Goal: Task Accomplishment & Management: Use online tool/utility

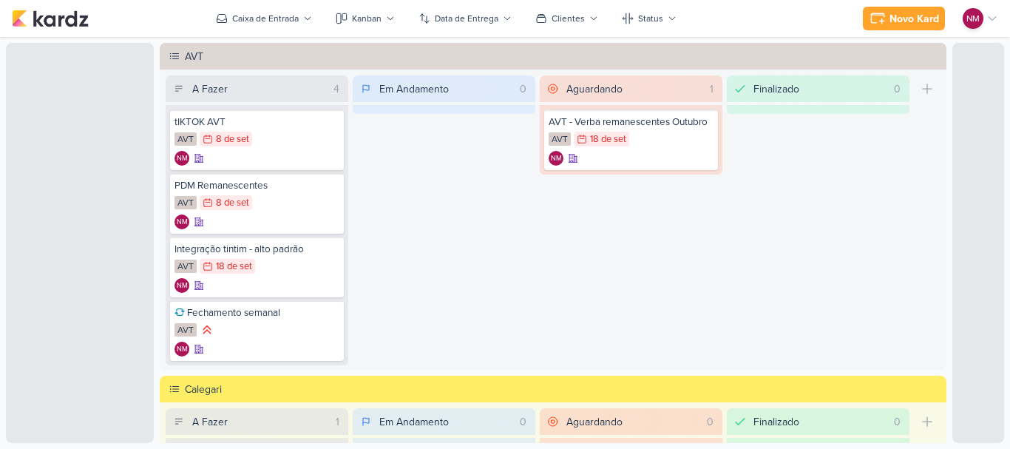
drag, startPoint x: 974, startPoint y: 19, endPoint x: 968, endPoint y: 25, distance: 8.4
click at [976, 19] on p "NM" at bounding box center [972, 18] width 13 height 13
click at [976, 13] on p "NM" at bounding box center [972, 18] width 13 height 13
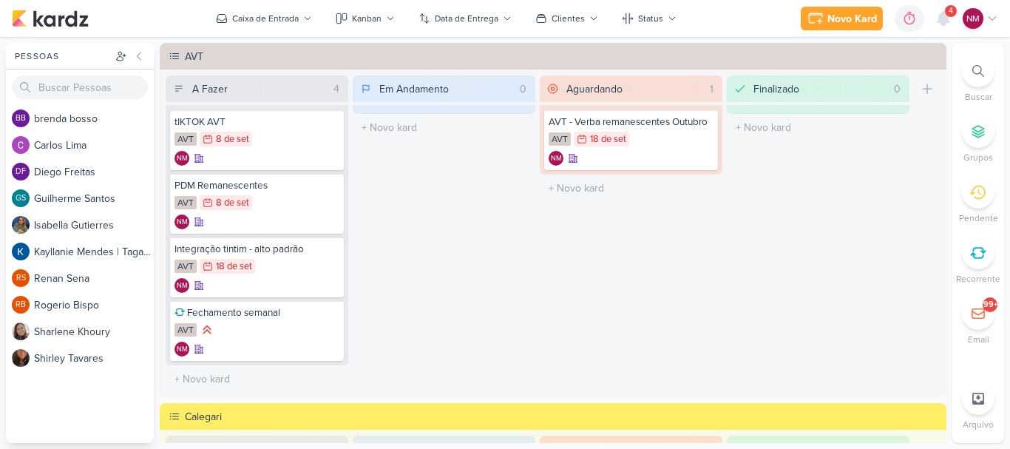
click at [974, 18] on p "NM" at bounding box center [972, 18] width 13 height 13
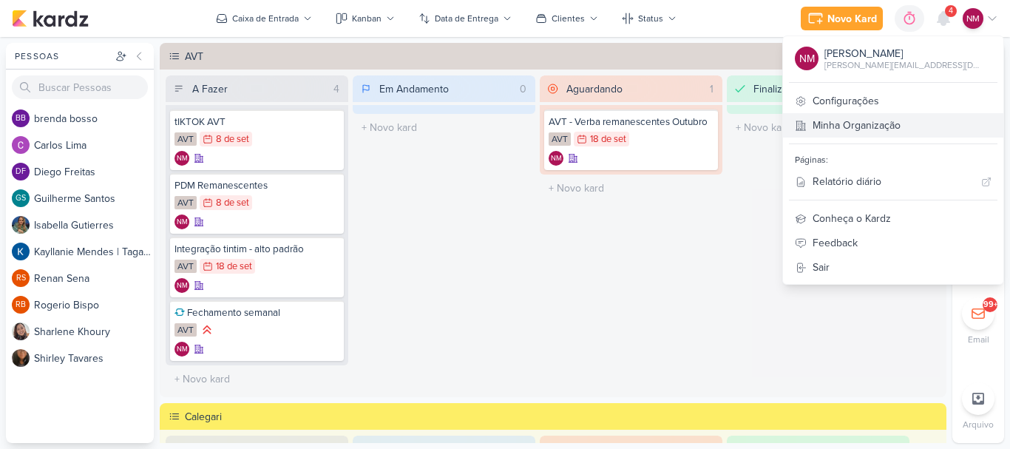
click at [906, 122] on link "Minha Organização" at bounding box center [893, 125] width 220 height 24
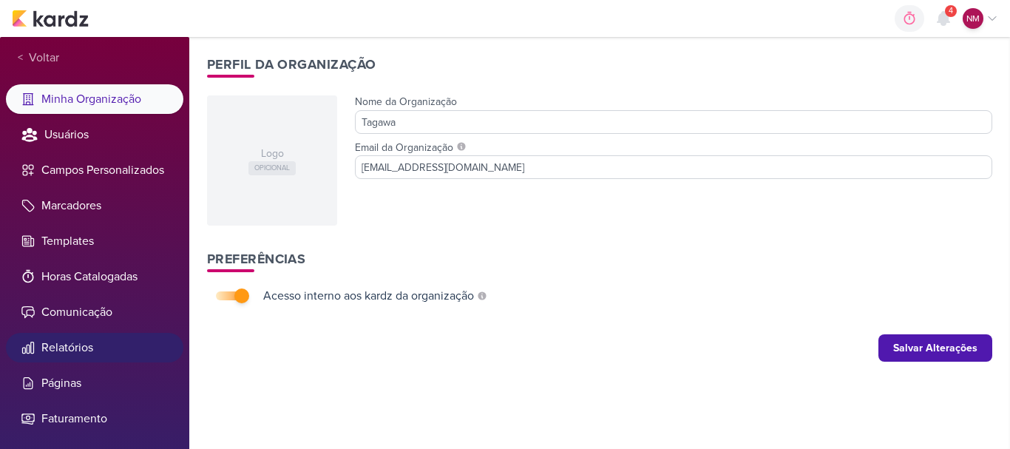
click at [82, 357] on li "Relatórios" at bounding box center [94, 348] width 177 height 30
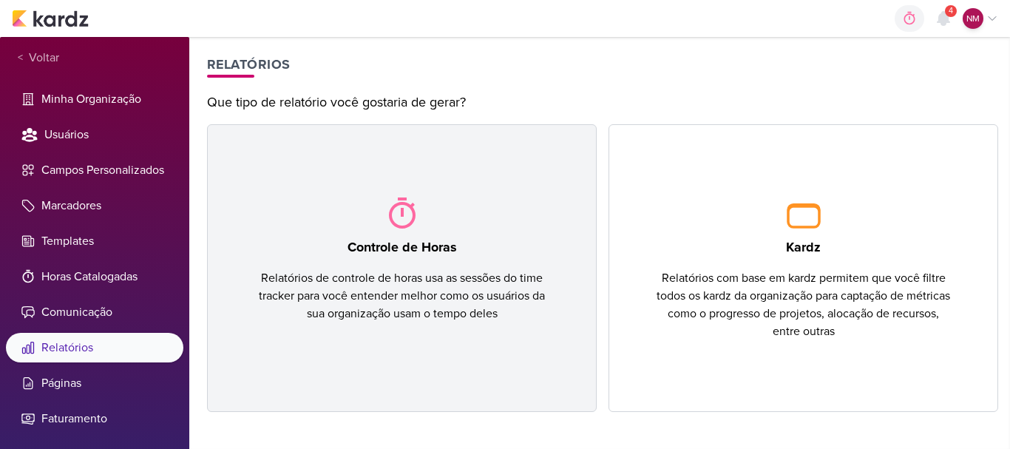
click at [472, 233] on div "Controle de Horas Relatórios de controle de horas usa as sessões do time tracke…" at bounding box center [402, 268] width 390 height 288
select select "this-month"
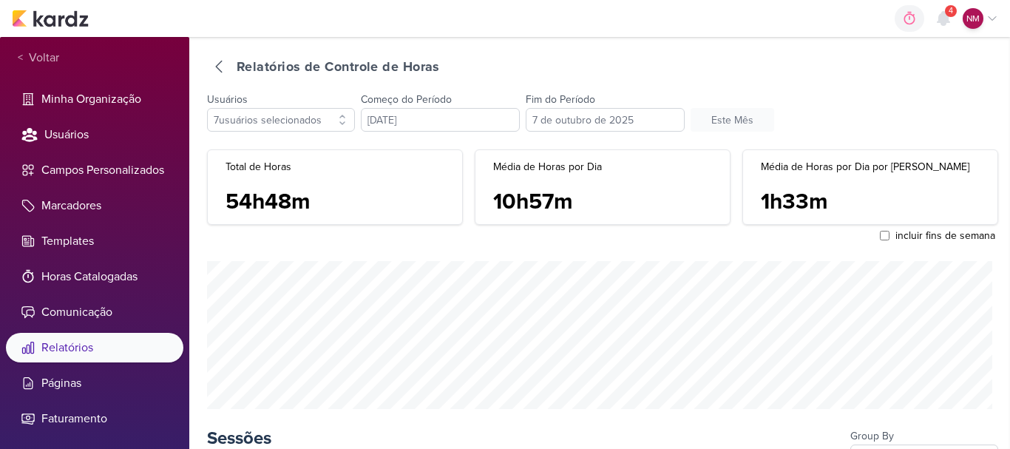
click at [517, 242] on div "incluir fins de semana" at bounding box center [602, 236] width 791 height 16
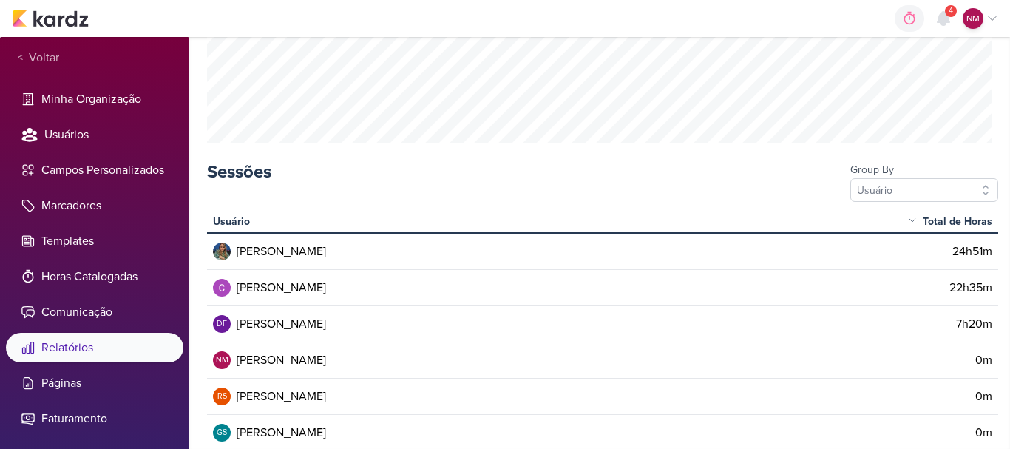
scroll to position [296, 0]
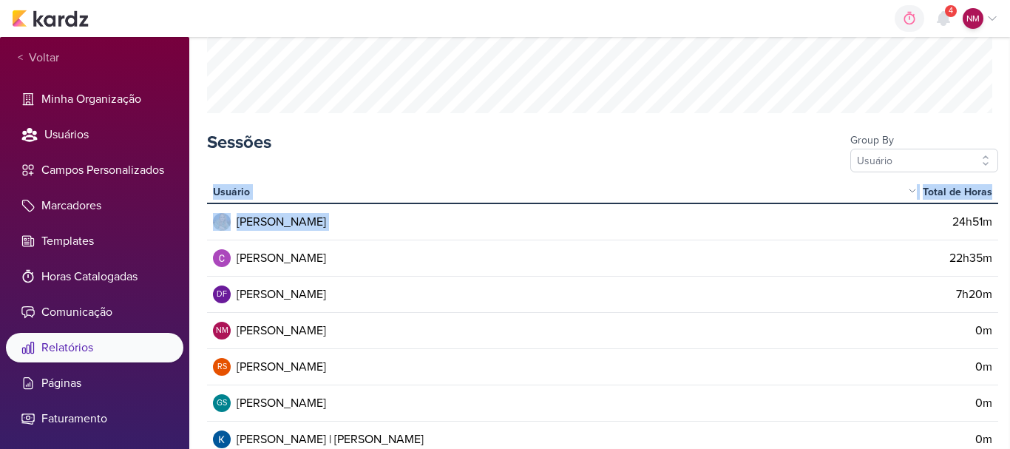
drag, startPoint x: 945, startPoint y: 223, endPoint x: 994, endPoint y: 223, distance: 49.5
click at [994, 223] on div "Relatórios de Controle de Horas Usuários 7 usuários selecionados selecionar tod…" at bounding box center [599, 243] width 821 height 412
click at [902, 228] on td "24h51m" at bounding box center [939, 221] width 118 height 37
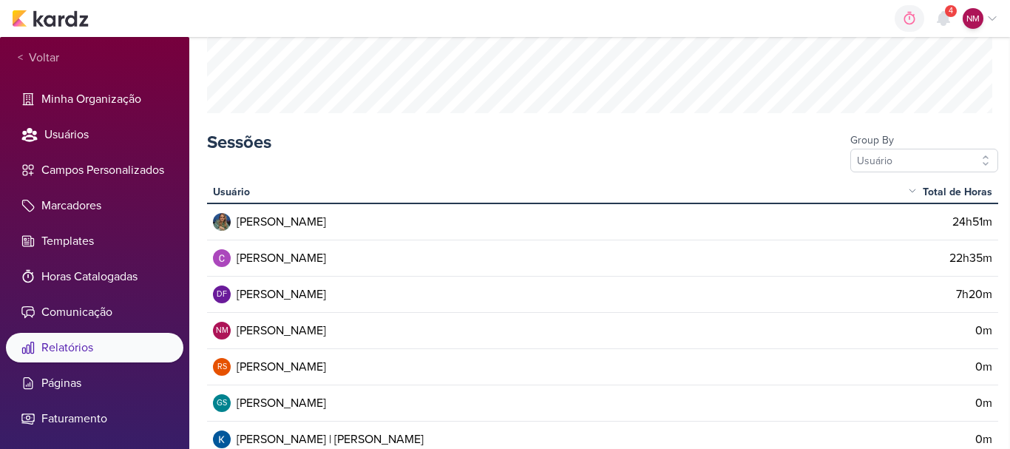
scroll to position [322, 0]
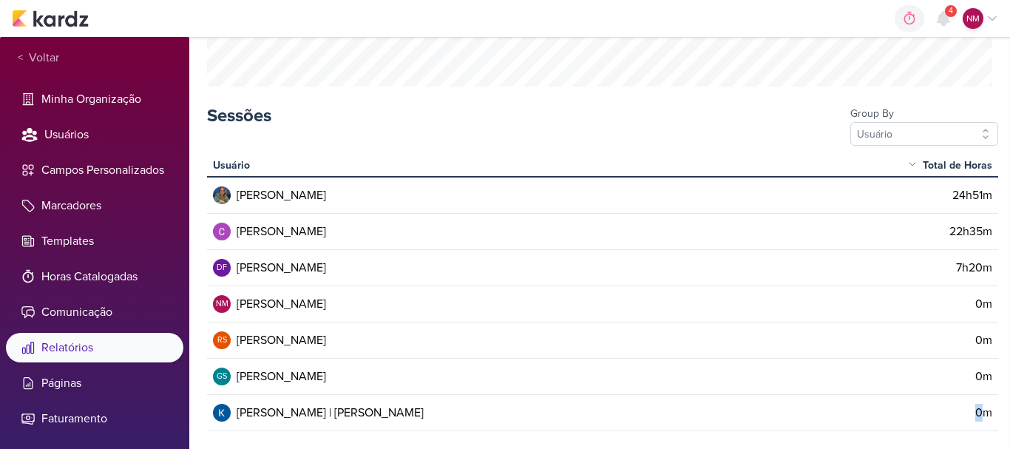
drag, startPoint x: 962, startPoint y: 410, endPoint x: 981, endPoint y: 412, distance: 18.5
click at [981, 412] on td "0m" at bounding box center [939, 413] width 118 height 36
click at [809, 410] on td "Kayllanie Mendes | Tagawa" at bounding box center [543, 412] width 673 height 35
click at [986, 336] on td "0m" at bounding box center [939, 340] width 118 height 36
click at [721, 313] on td "NM Natasha Matos" at bounding box center [543, 303] width 673 height 35
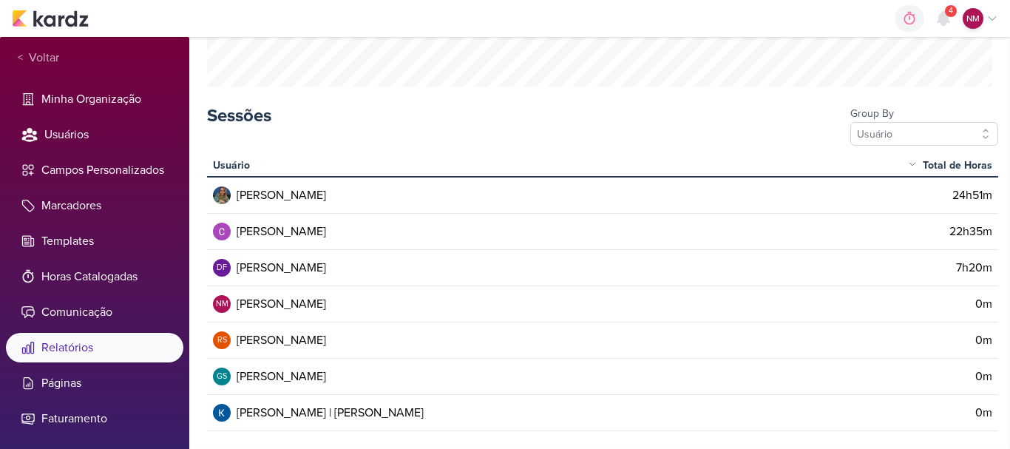
click at [905, 196] on td "24h51m" at bounding box center [939, 195] width 118 height 37
click at [903, 132] on button "Usuário" at bounding box center [924, 134] width 148 height 24
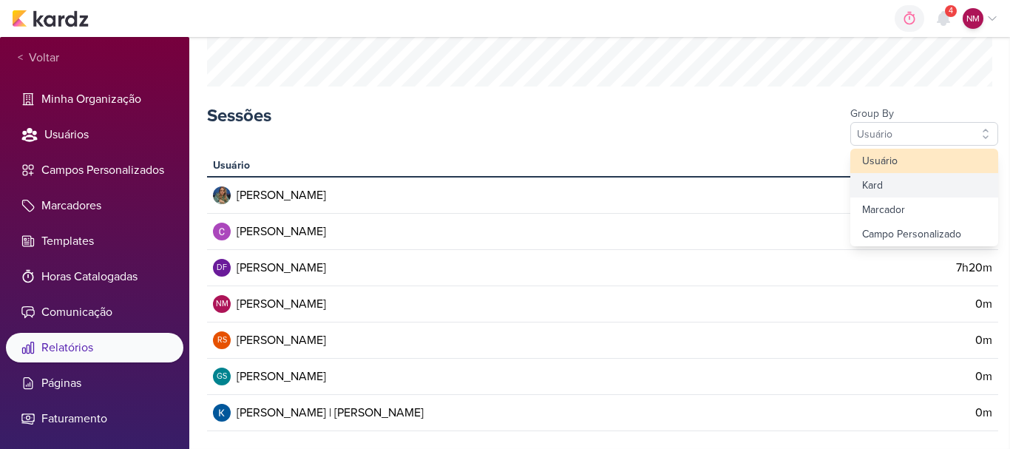
click at [906, 190] on div "Kard" at bounding box center [924, 185] width 148 height 24
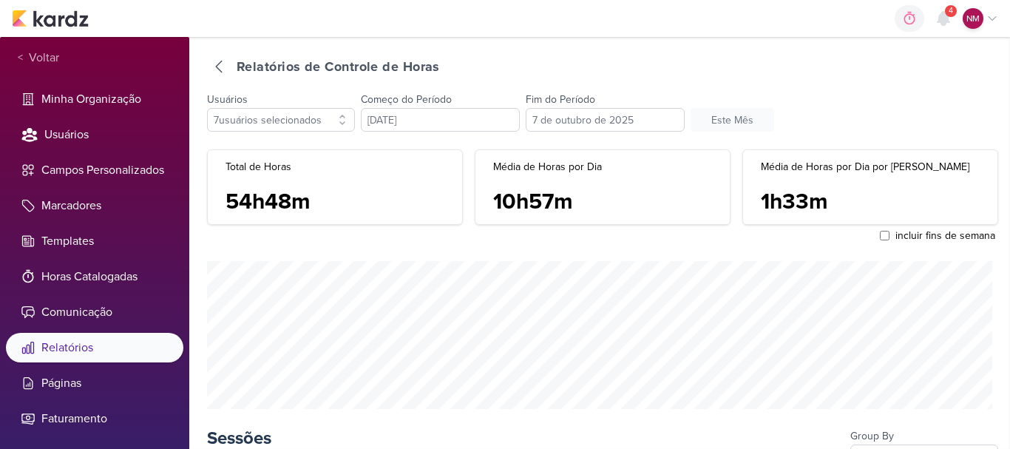
scroll to position [148, 0]
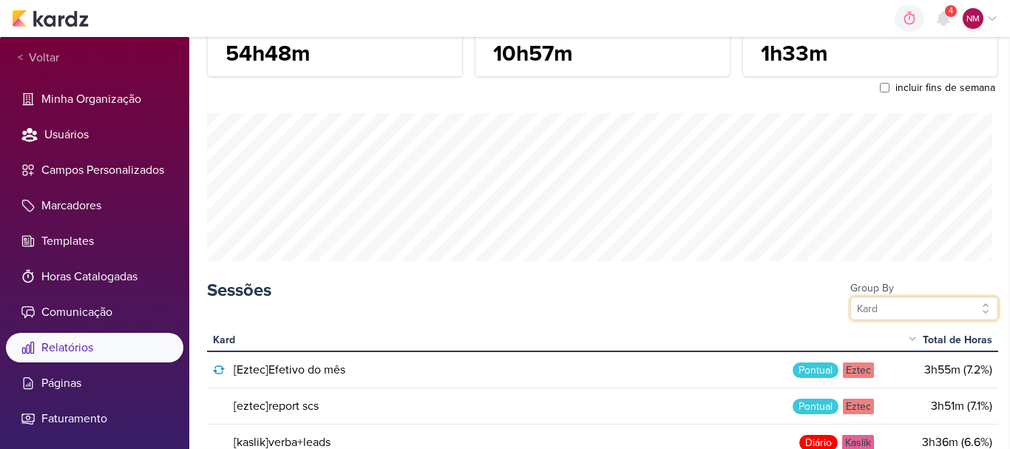
click at [930, 316] on button "Kard" at bounding box center [924, 308] width 148 height 24
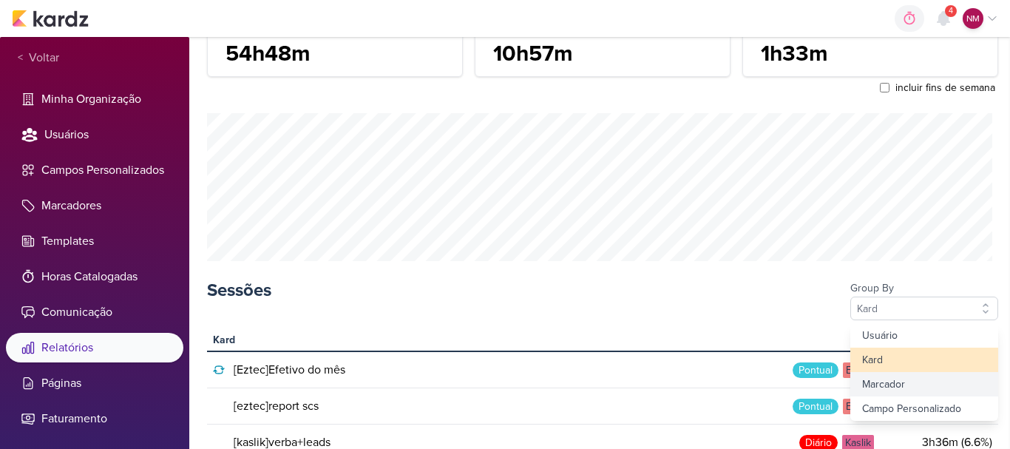
click at [874, 380] on div "Marcador" at bounding box center [924, 384] width 148 height 24
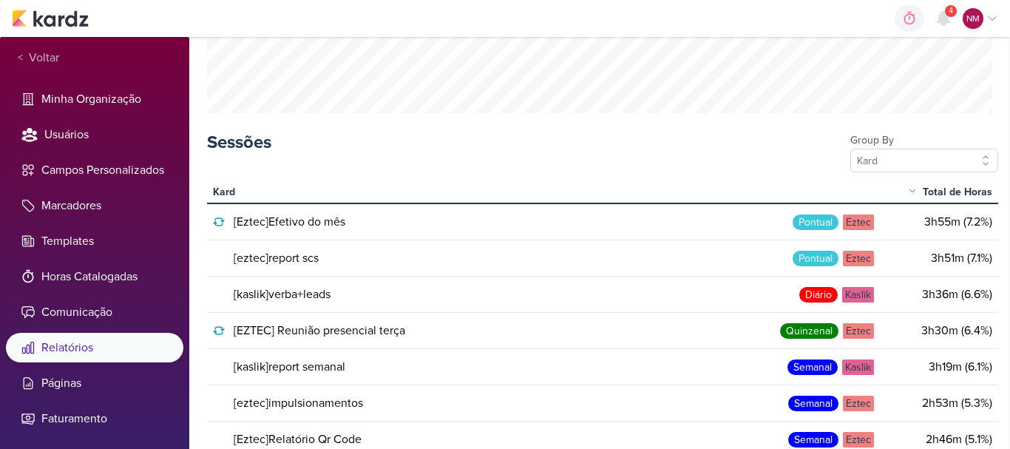
scroll to position [268, 0]
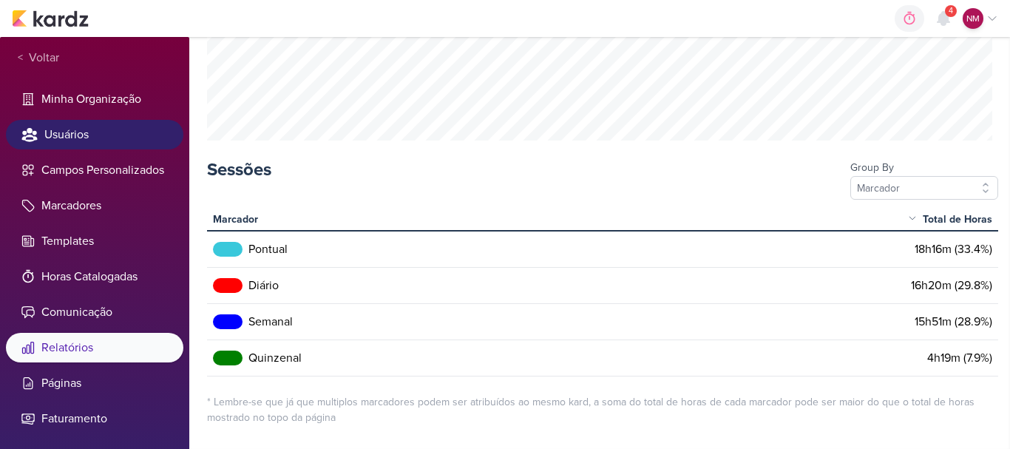
click at [67, 135] on li "Usuários" at bounding box center [94, 135] width 177 height 30
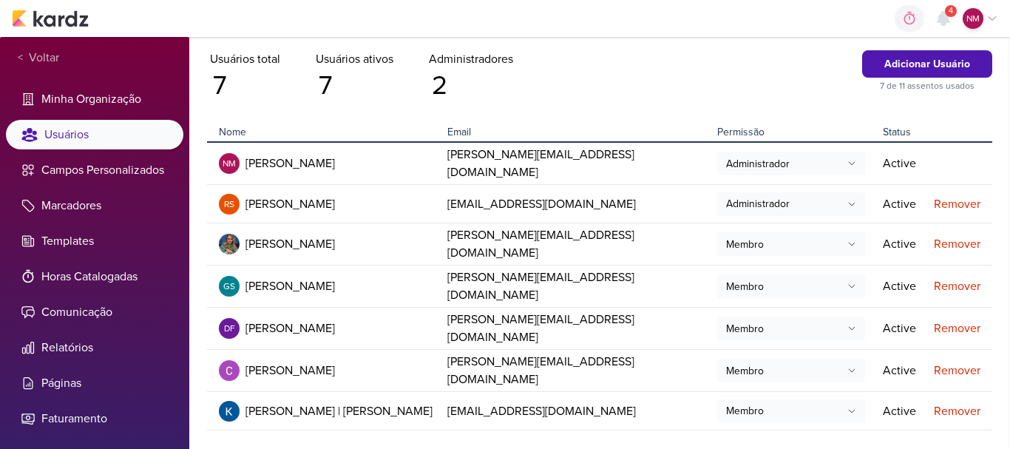
scroll to position [92, 0]
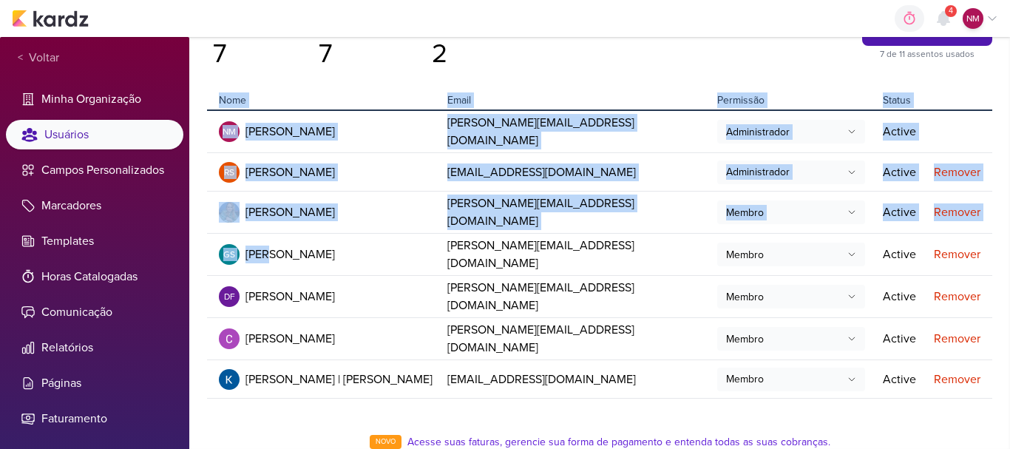
drag, startPoint x: 266, startPoint y: 237, endPoint x: 1009, endPoint y: 250, distance: 743.0
click at [1009, 250] on div "Usuários Adicionar Usuário 7 de 11 assentos usados Usuários total 7 Usuários at…" at bounding box center [599, 243] width 821 height 412
click at [976, 248] on td "Remover" at bounding box center [960, 255] width 64 height 42
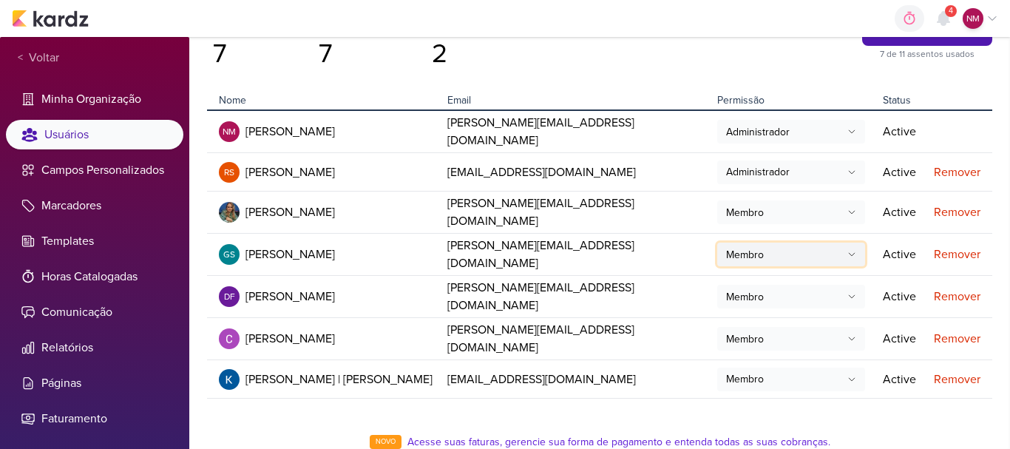
click at [801, 242] on button "Membro" at bounding box center [791, 254] width 148 height 24
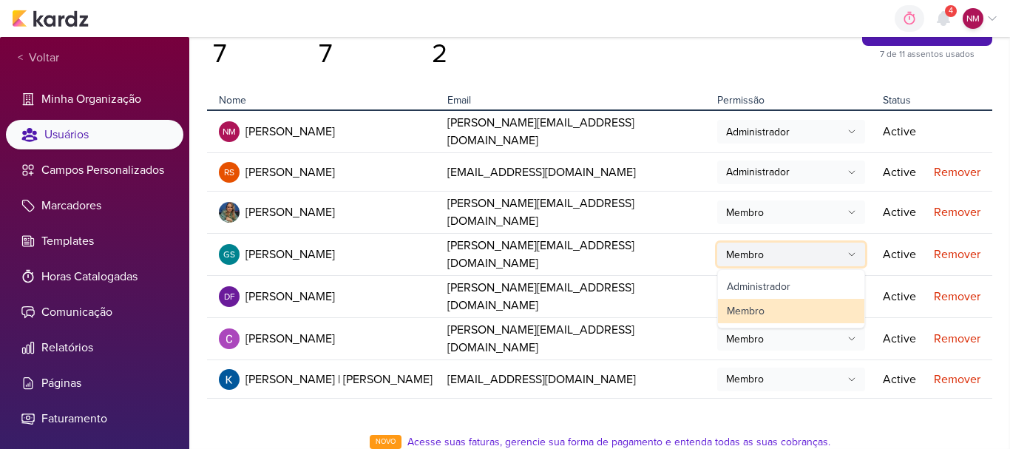
click at [801, 242] on button "Membro" at bounding box center [791, 254] width 148 height 24
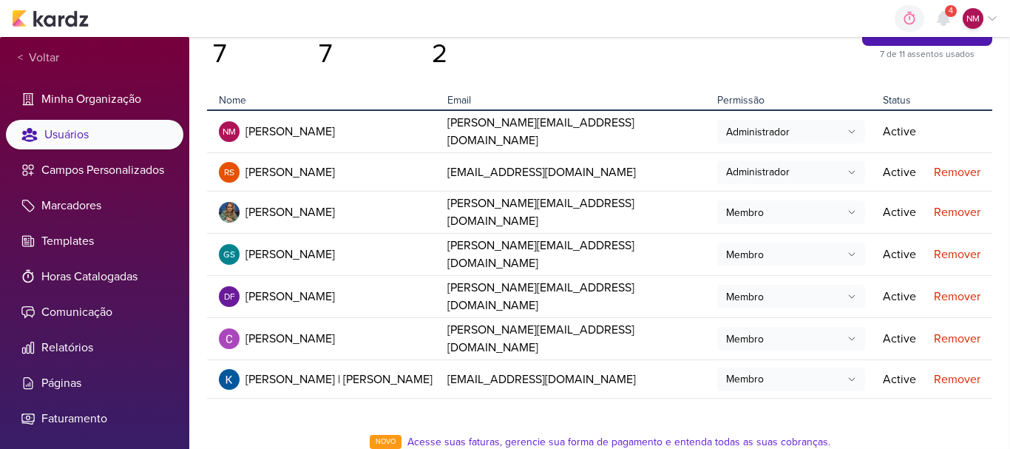
click at [992, 242] on div "Usuários Adicionar Usuário 7 de 11 assentos usados Usuários total 7 Usuários at…" at bounding box center [599, 243] width 821 height 412
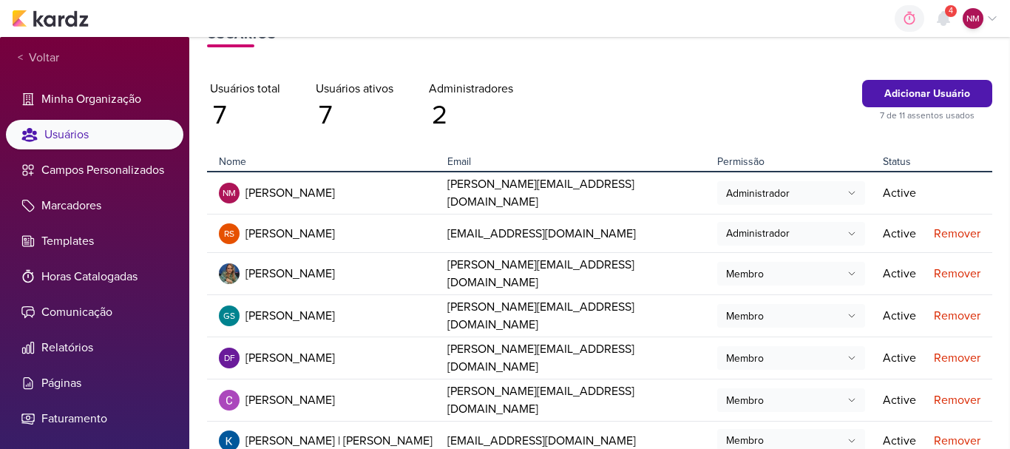
scroll to position [0, 0]
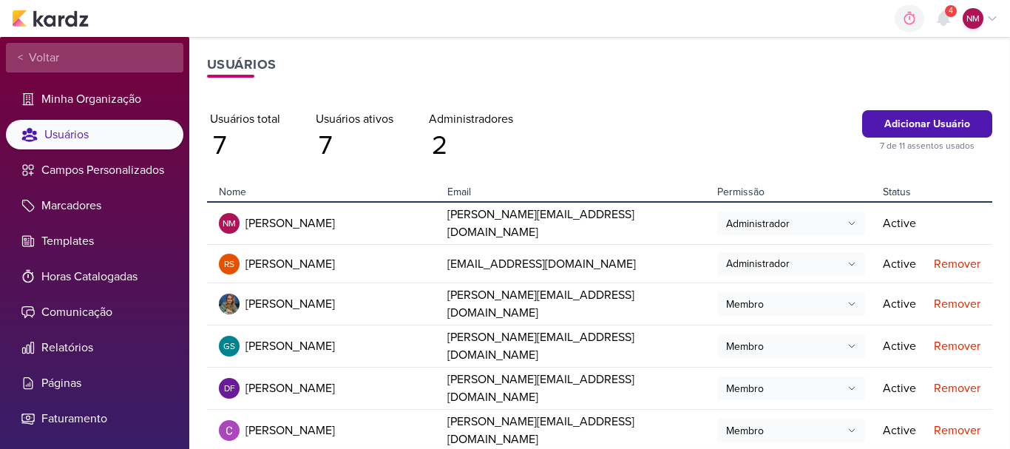
click at [26, 48] on div "< Voltar" at bounding box center [94, 58] width 177 height 30
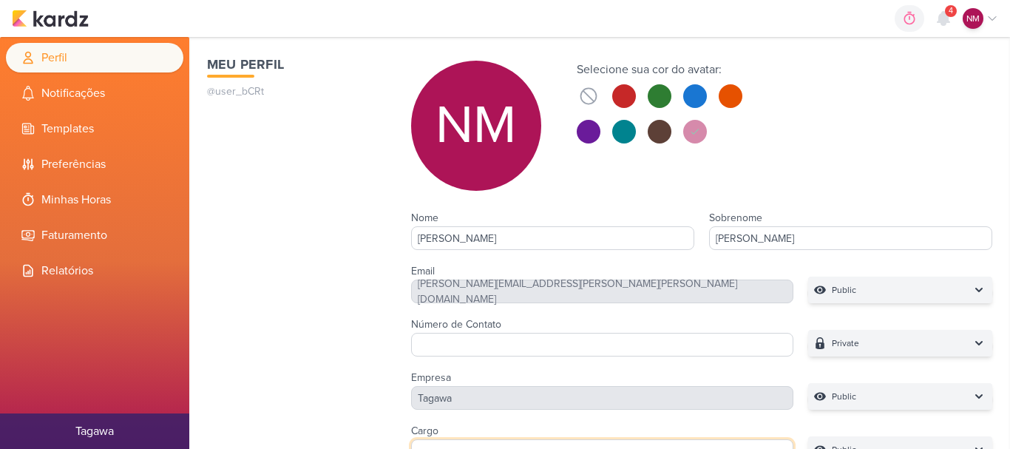
type input "[PERSON_NAME][EMAIL_ADDRESS][DOMAIN_NAME]"
click at [99, 424] on button "Tagawa" at bounding box center [94, 430] width 189 height 35
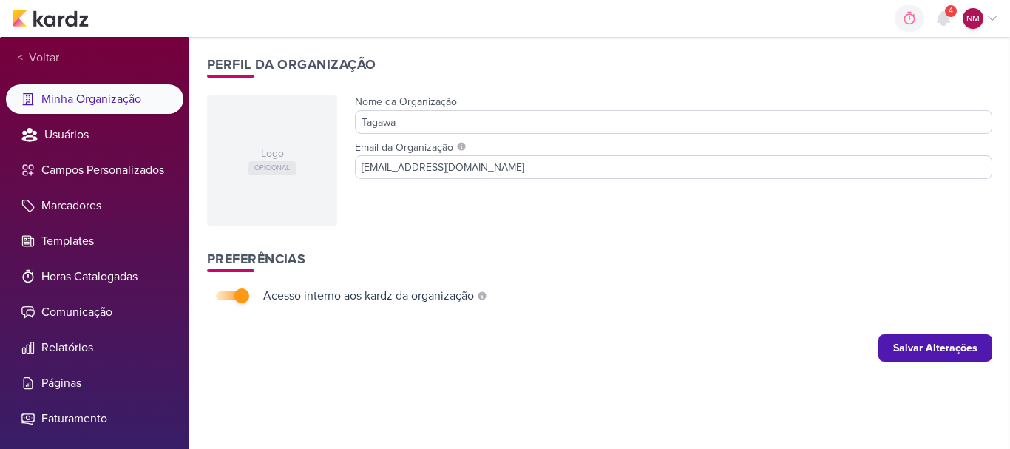
click at [85, 52] on div "< Voltar" at bounding box center [94, 58] width 177 height 30
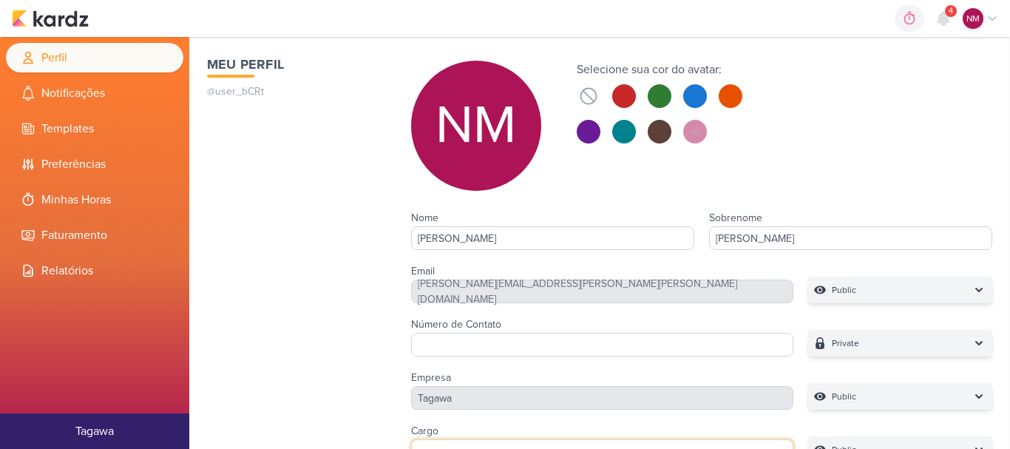
type input "[PERSON_NAME][EMAIL_ADDRESS][DOMAIN_NAME]"
click at [64, 57] on li "Perfil" at bounding box center [94, 58] width 177 height 30
click at [629, 93] on button at bounding box center [624, 96] width 24 height 24
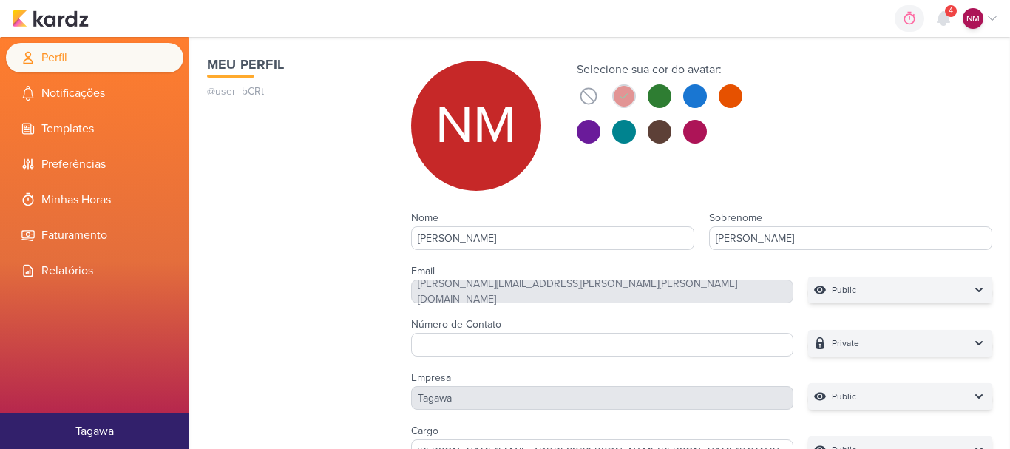
click at [629, 93] on div at bounding box center [624, 96] width 21 height 21
click at [702, 100] on button at bounding box center [695, 96] width 24 height 24
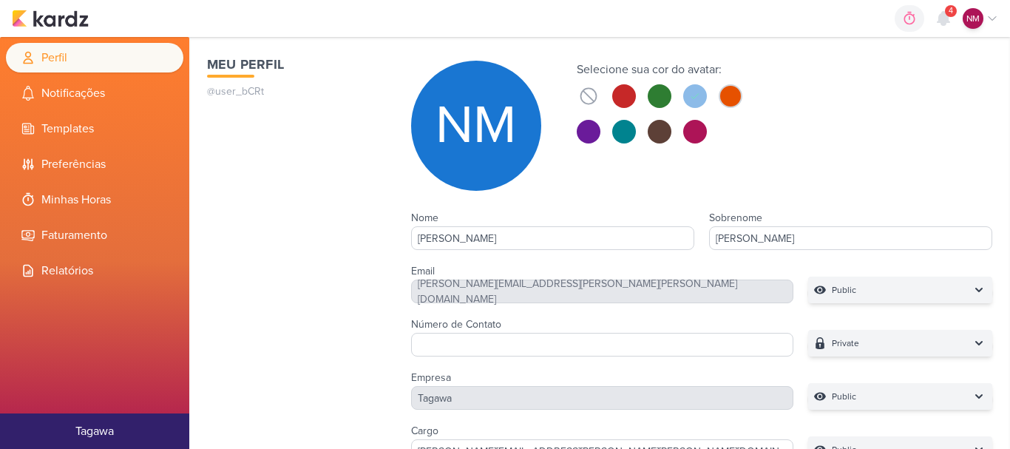
click at [729, 91] on button at bounding box center [731, 96] width 24 height 24
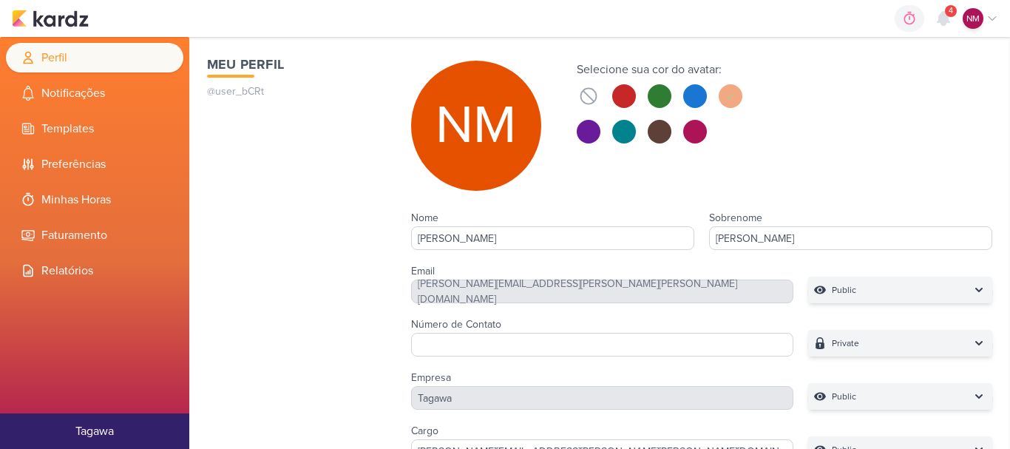
click at [577, 141] on div at bounding box center [660, 113] width 166 height 59
click at [588, 133] on button at bounding box center [589, 132] width 24 height 24
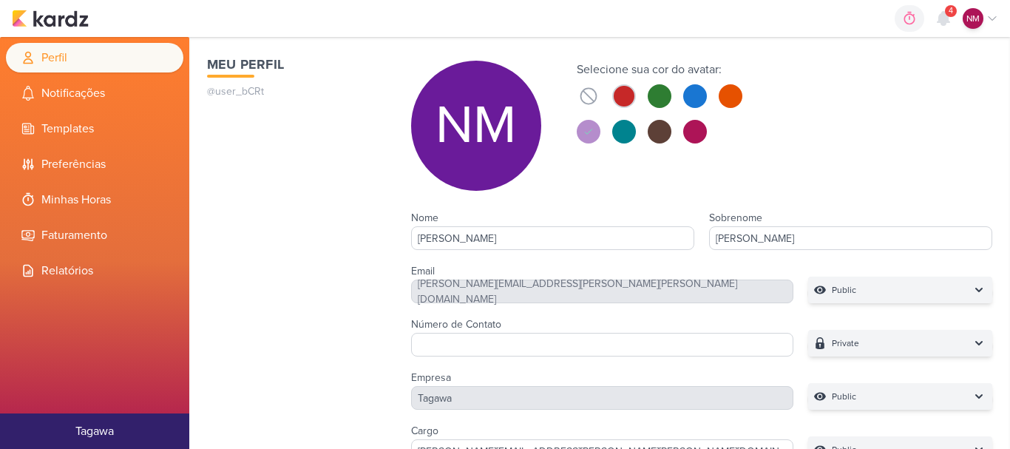
click at [619, 103] on button at bounding box center [624, 96] width 24 height 24
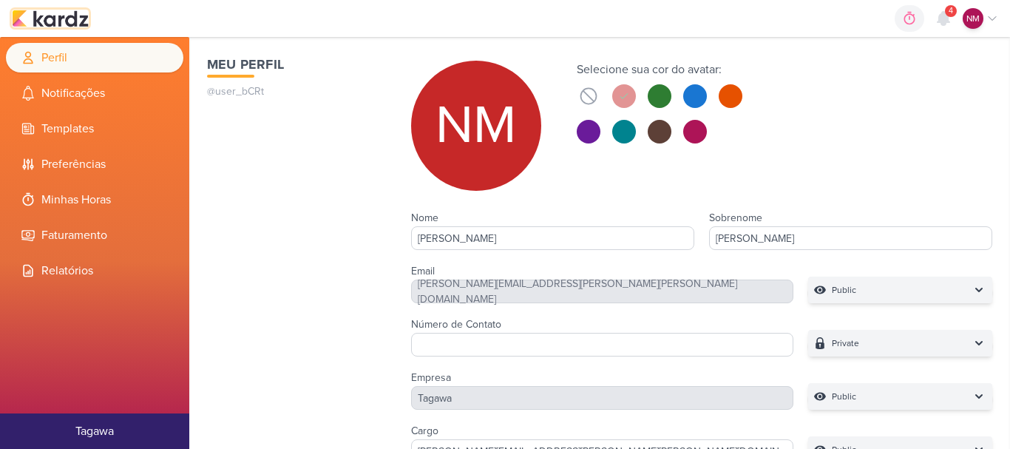
click at [70, 13] on img at bounding box center [50, 19] width 77 height 18
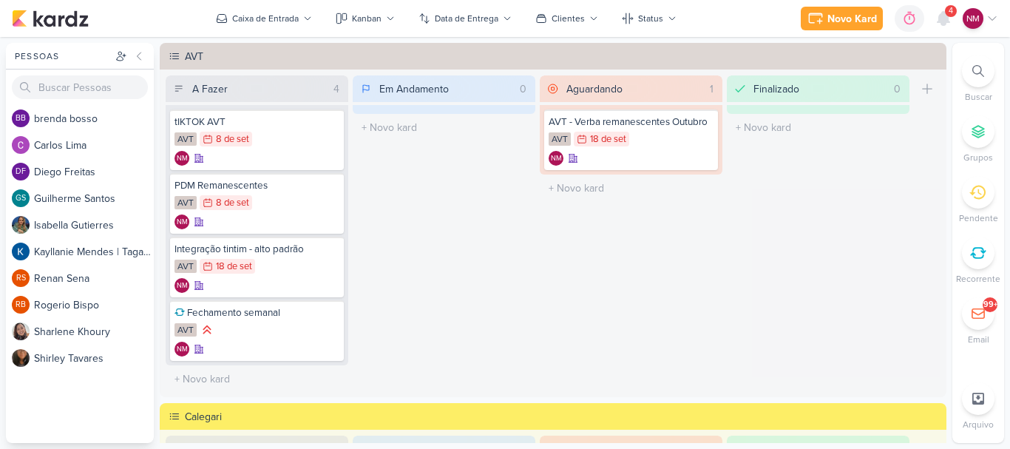
click at [554, 296] on div "Aguardando 1 Mover Para Esquerda Mover Para Direita [GEOGRAPHIC_DATA] AVT - Ver…" at bounding box center [631, 233] width 183 height 317
click at [702, 123] on icon at bounding box center [703, 124] width 12 height 12
click at [702, 123] on icon at bounding box center [702, 123] width 7 height 7
click at [695, 131] on div at bounding box center [703, 124] width 21 height 21
click at [699, 126] on icon at bounding box center [702, 123] width 7 height 7
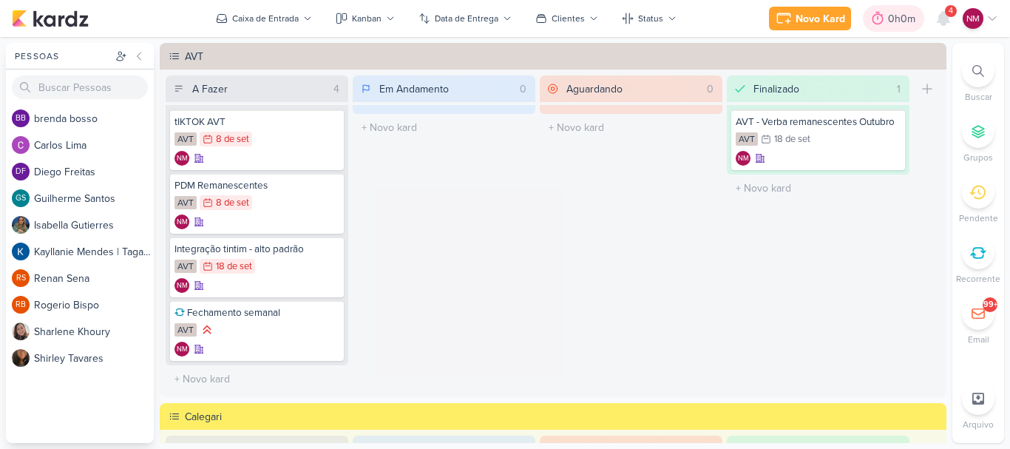
click at [913, 24] on div "0h0m" at bounding box center [904, 19] width 32 height 16
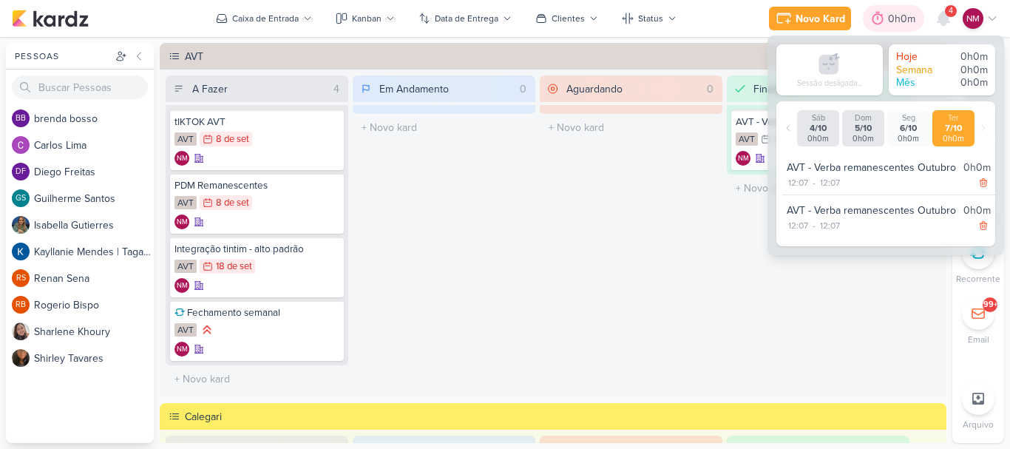
click at [910, 22] on div "0h0m" at bounding box center [904, 19] width 32 height 16
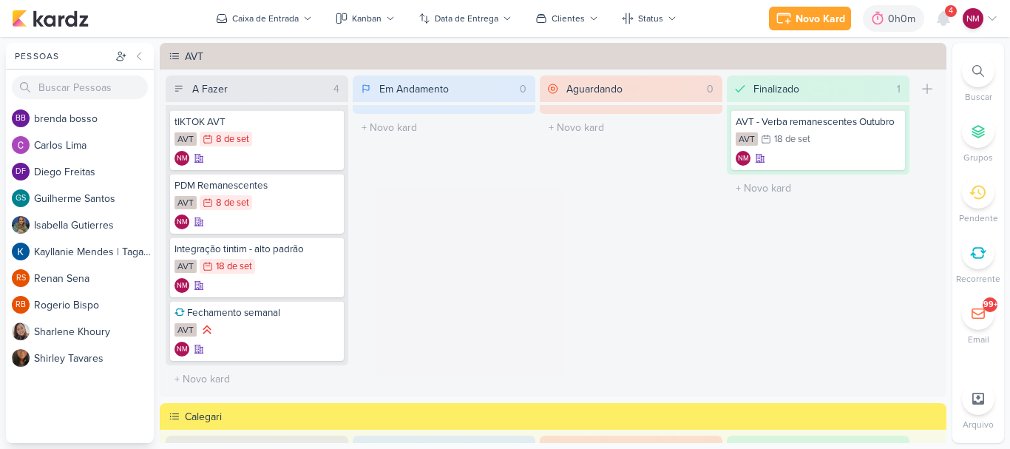
click at [526, 231] on div "Em Andamento 0 Mover Para Esquerda Mover Para Direita [GEOGRAPHIC_DATA] O títul…" at bounding box center [444, 233] width 183 height 317
click at [977, 305] on div "99+" at bounding box center [978, 313] width 33 height 33
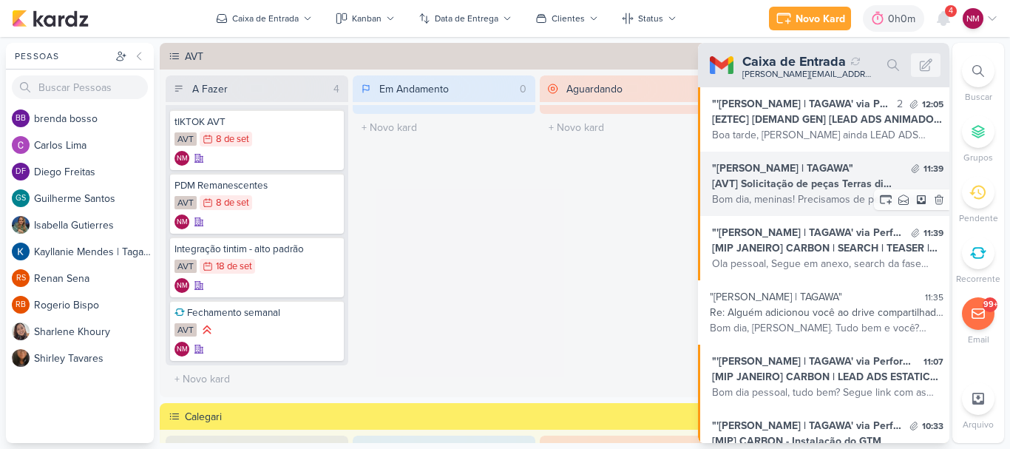
click at [844, 188] on div "[AVT] Solicitação de peças Terras di [GEOGRAPHIC_DATA]" at bounding box center [827, 184] width 231 height 16
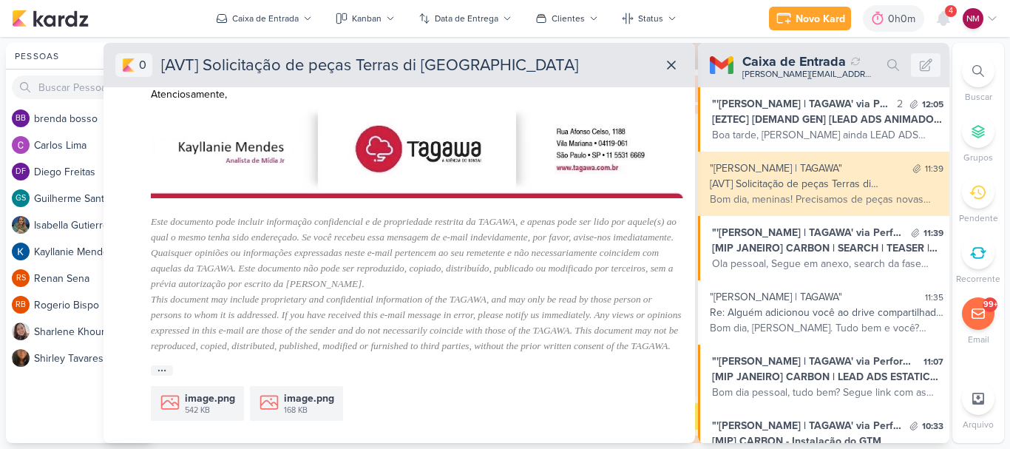
scroll to position [550, 0]
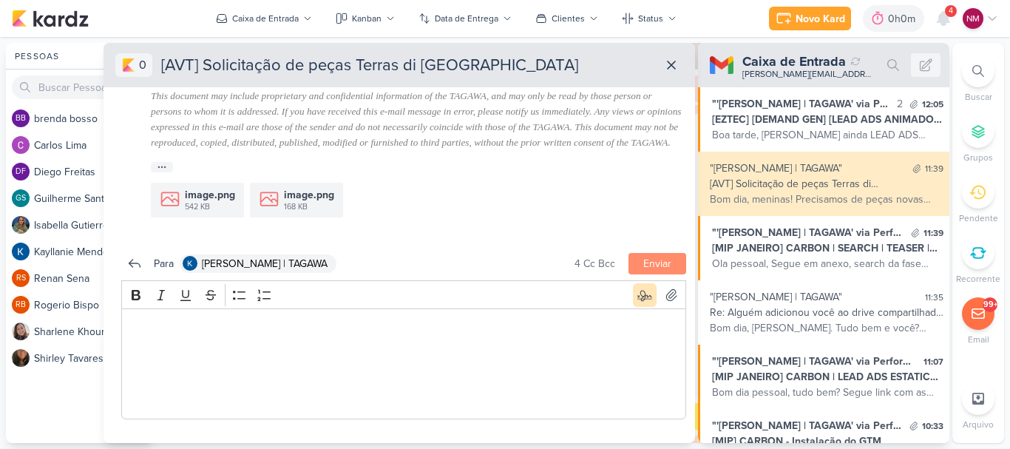
click at [145, 350] on div "Editor editing area: main" at bounding box center [403, 363] width 565 height 111
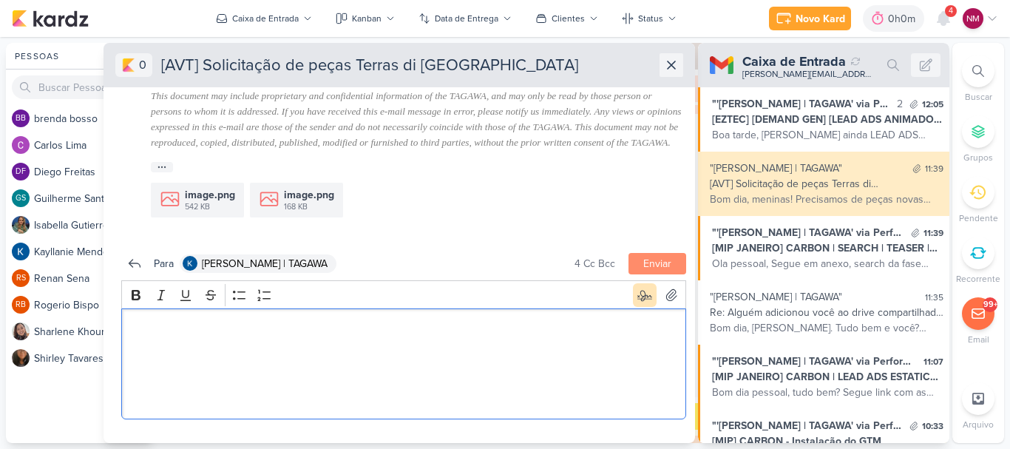
click at [667, 57] on button at bounding box center [671, 65] width 24 height 24
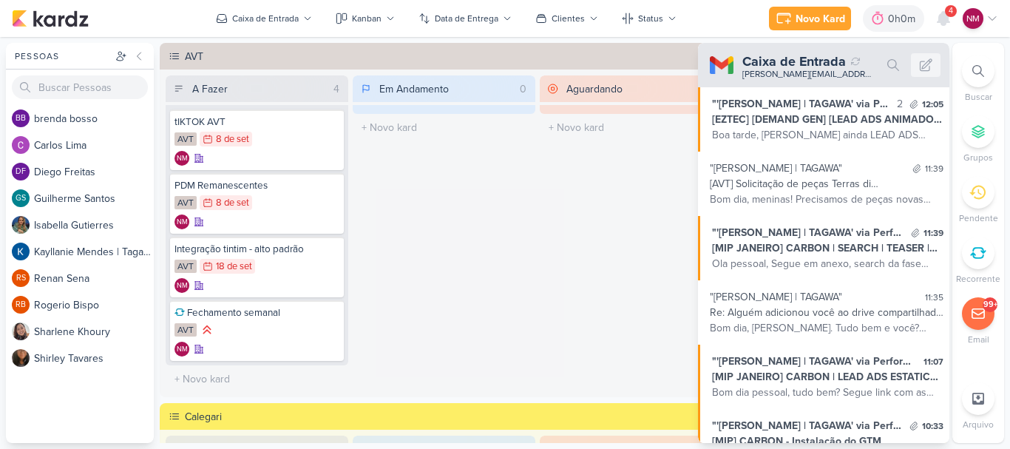
click at [424, 278] on div "Em Andamento 0 Mover Para Esquerda Mover Para Direita [GEOGRAPHIC_DATA] O títul…" at bounding box center [444, 233] width 183 height 317
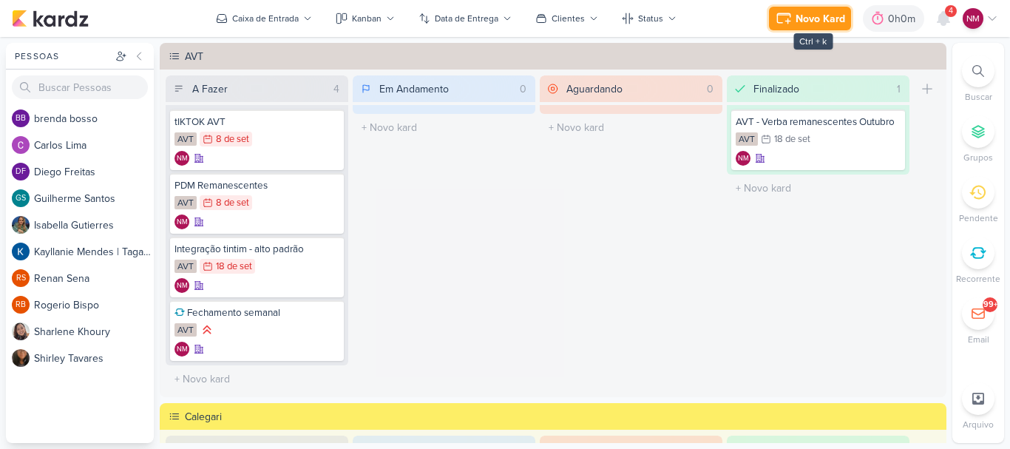
click at [829, 16] on div "Novo Kard" at bounding box center [820, 19] width 50 height 16
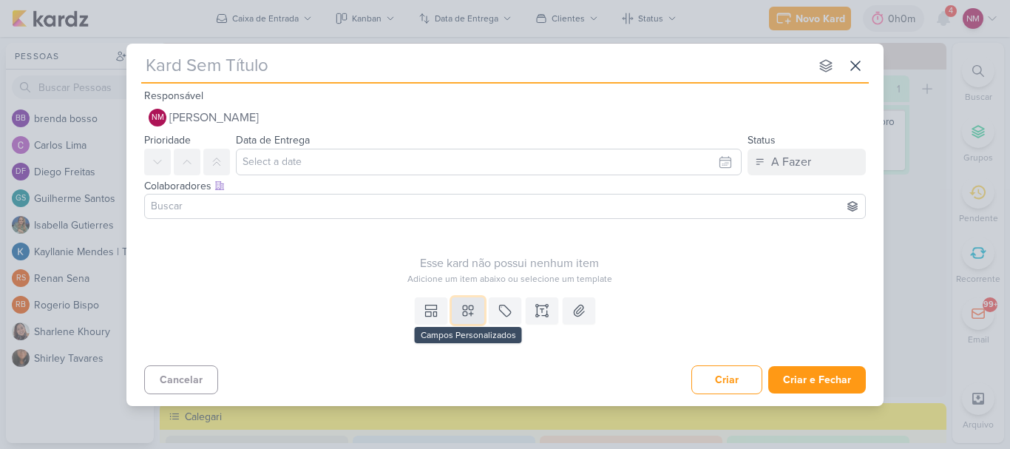
click at [469, 304] on icon at bounding box center [468, 310] width 15 height 15
click at [503, 309] on icon at bounding box center [505, 310] width 15 height 15
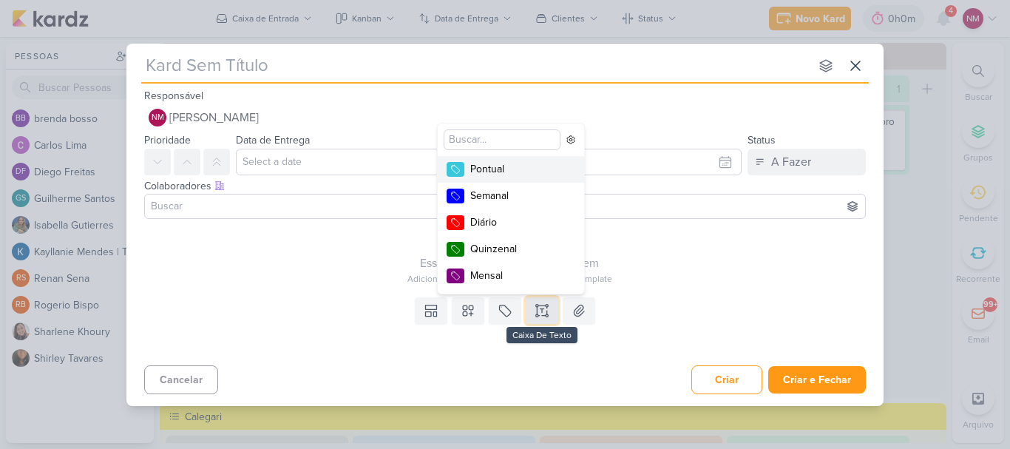
click at [547, 303] on icon at bounding box center [541, 310] width 15 height 15
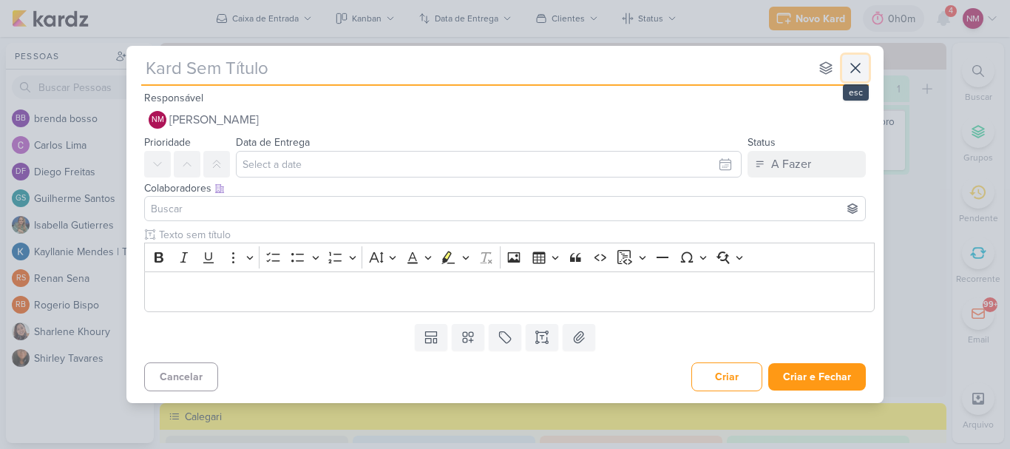
click at [861, 71] on icon at bounding box center [855, 68] width 18 height 18
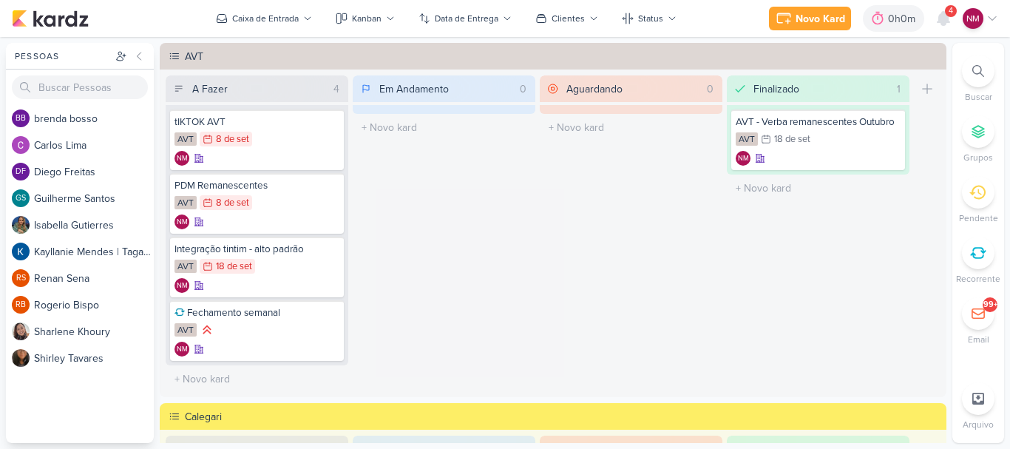
click at [949, 1] on div "Novo Kard Ctrl + k 0h0m Sessão desligada... Hoje 0h0m Semana 0h0m Mês 0h0m Sáb" at bounding box center [505, 18] width 986 height 37
click at [949, 27] on div at bounding box center [943, 18] width 27 height 27
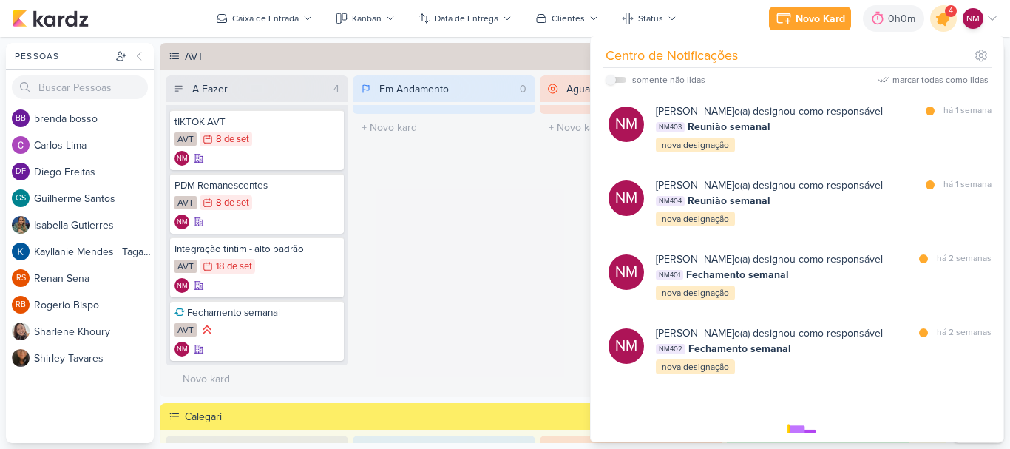
click at [942, 16] on icon at bounding box center [943, 19] width 18 height 18
